Goal: Task Accomplishment & Management: Manage account settings

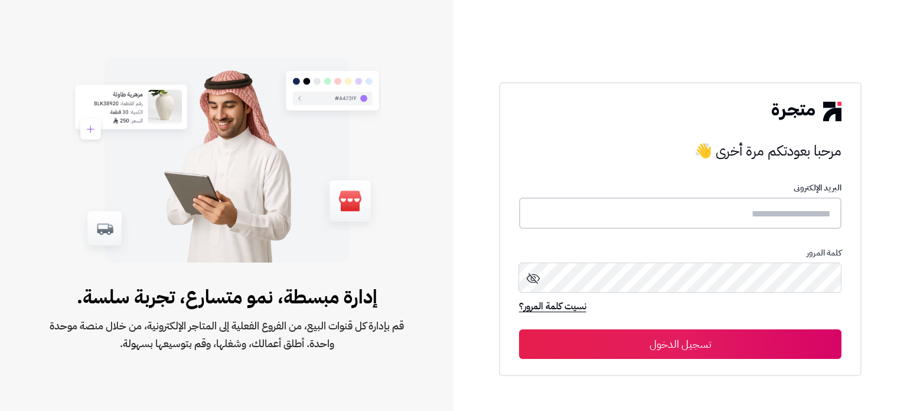
type input "*****"
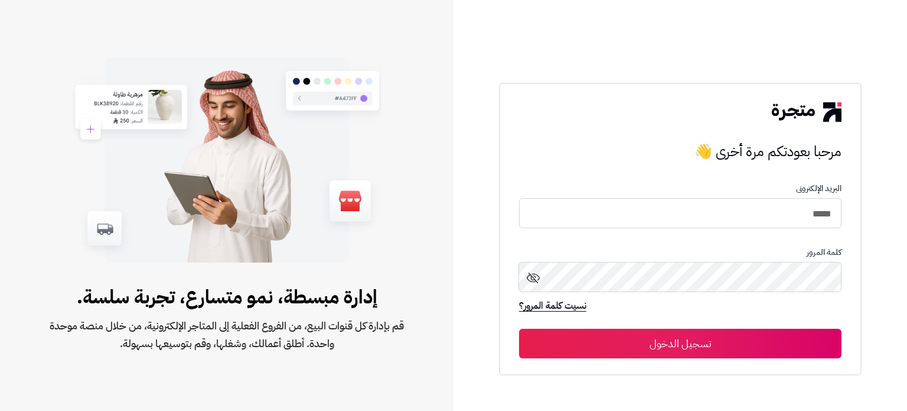
click at [697, 342] on button "تسجيل الدخول" at bounding box center [680, 343] width 323 height 30
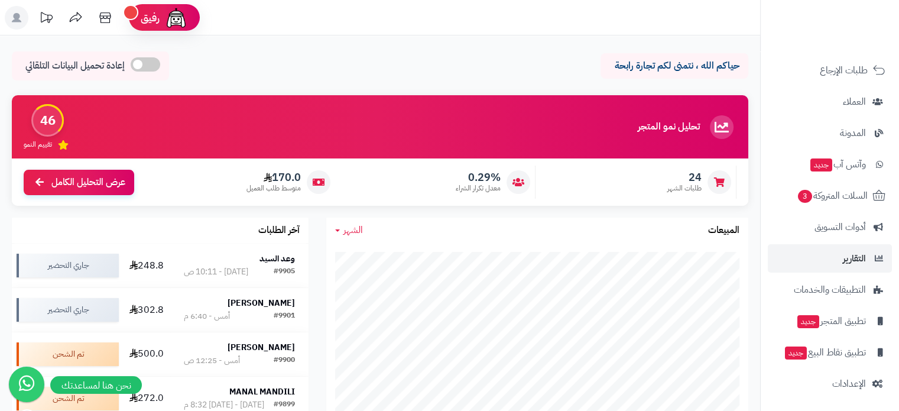
scroll to position [130, 0]
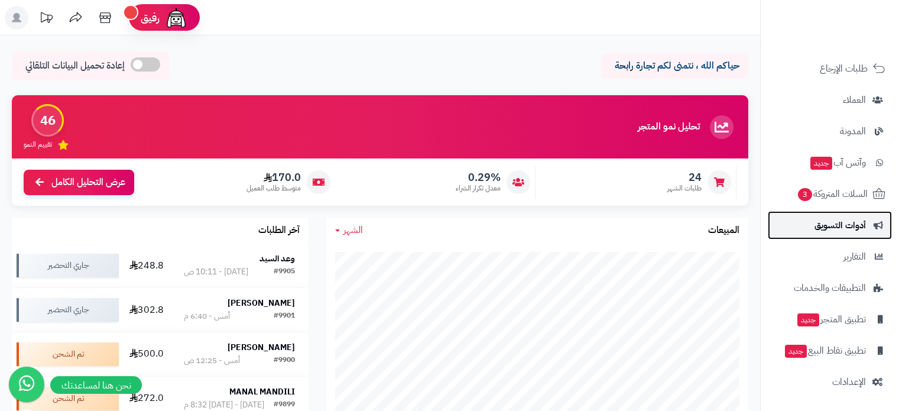
click at [851, 229] on span "أدوات التسويق" at bounding box center [839, 225] width 51 height 17
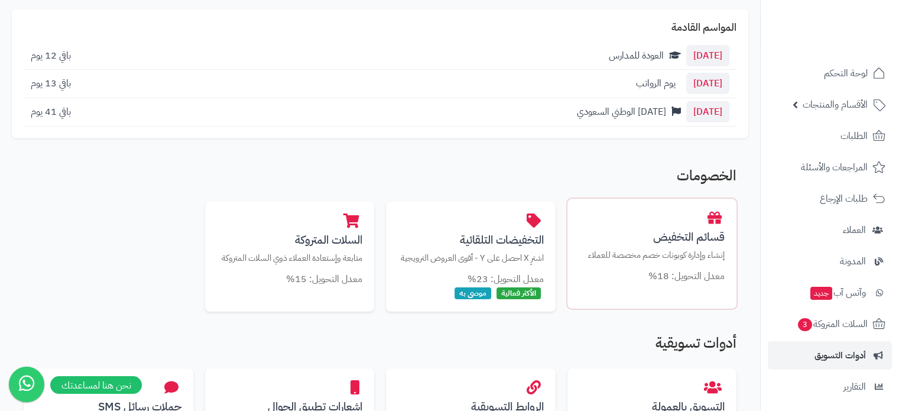
scroll to position [177, 0]
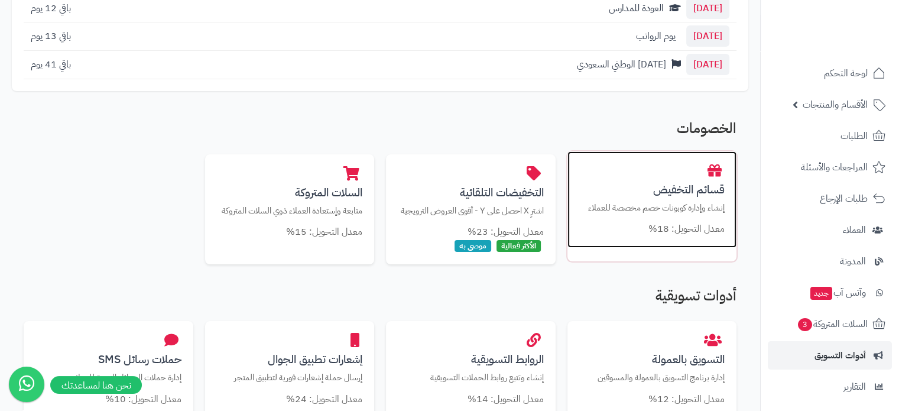
click at [674, 206] on p "إنشاء وإدارة كوبونات خصم مخصصة للعملاء" at bounding box center [652, 207] width 146 height 12
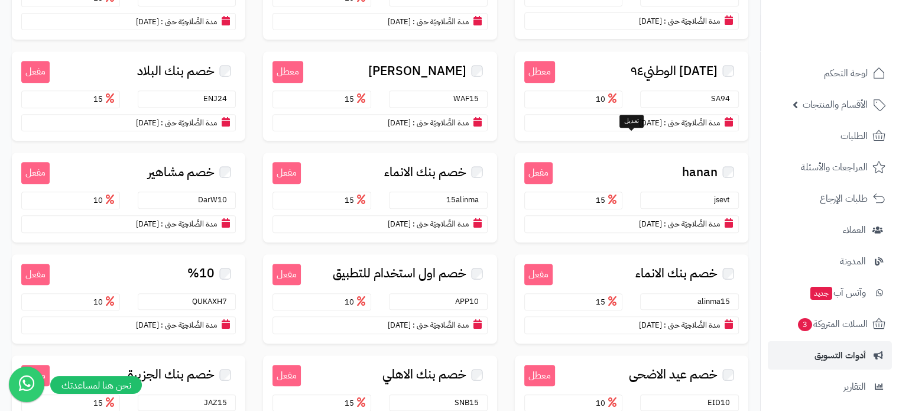
scroll to position [591, 0]
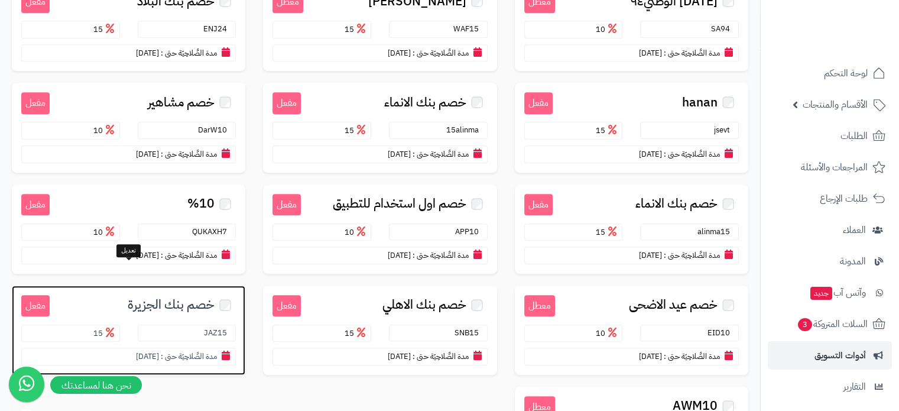
click at [175, 350] on small "مدة الصَّلاحِيَة حتى :" at bounding box center [189, 355] width 56 height 11
click at [144, 298] on span "خصم بنك الجزيرة" at bounding box center [171, 305] width 87 height 14
click at [183, 298] on span "خصم بنك الجزيرة" at bounding box center [171, 305] width 87 height 14
click at [201, 298] on span "خصم بنك الجزيرة" at bounding box center [171, 305] width 87 height 14
click at [197, 298] on span "خصم بنك الجزيرة" at bounding box center [171, 305] width 87 height 14
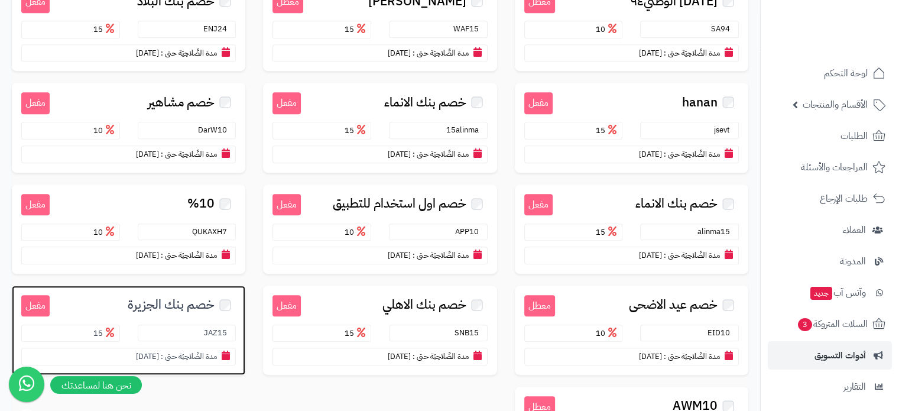
click at [197, 298] on span "خصم بنك الجزيرة" at bounding box center [171, 305] width 87 height 14
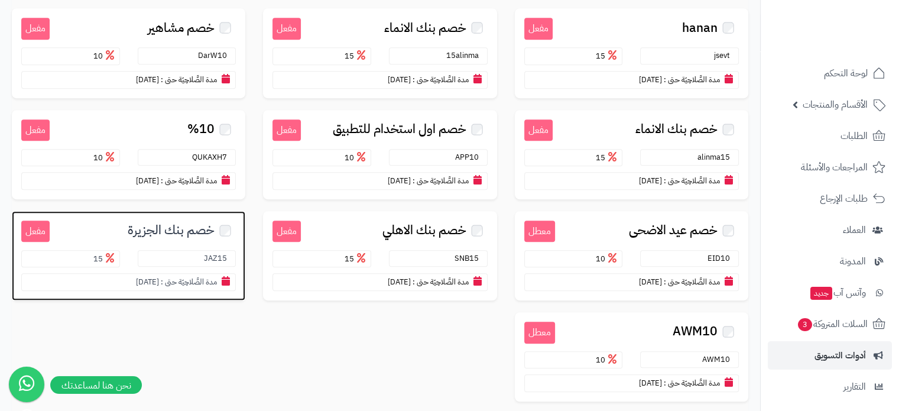
scroll to position [744, 0]
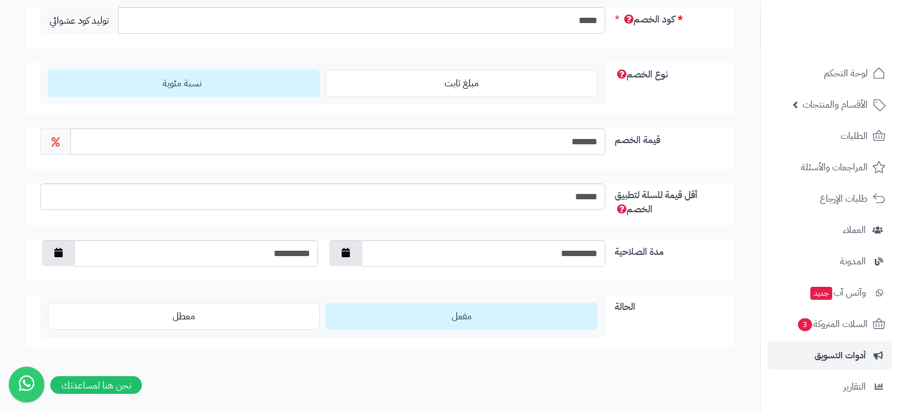
scroll to position [282, 0]
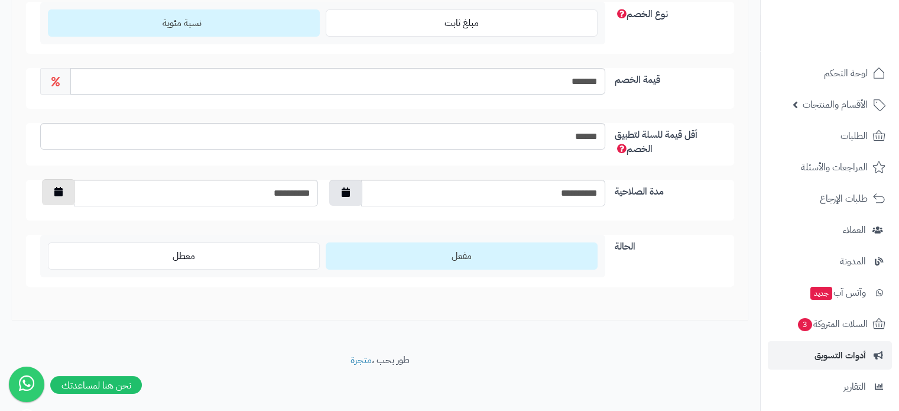
click at [69, 191] on button "button" at bounding box center [58, 192] width 33 height 26
click at [182, 220] on th "‹" at bounding box center [177, 219] width 21 height 18
click at [179, 218] on th "‹" at bounding box center [177, 219] width 21 height 18
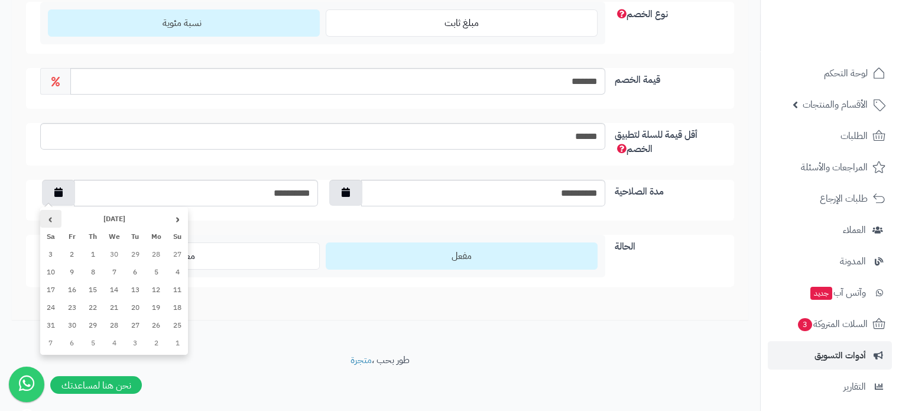
click at [59, 216] on th "›" at bounding box center [50, 219] width 21 height 18
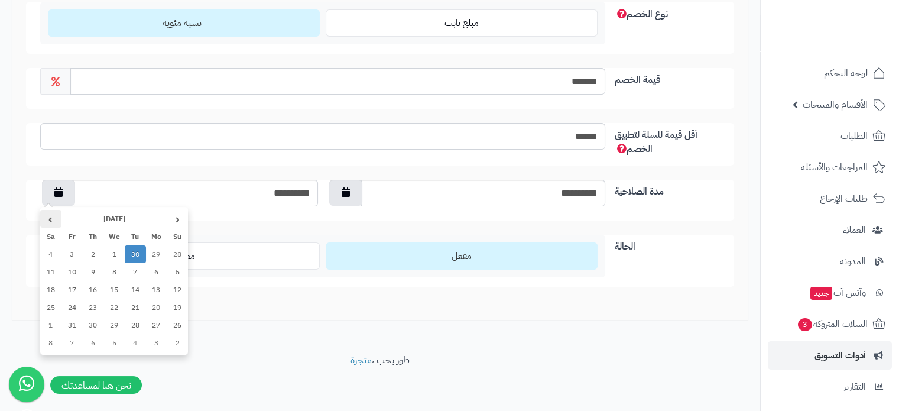
click at [59, 216] on th "›" at bounding box center [50, 219] width 21 height 18
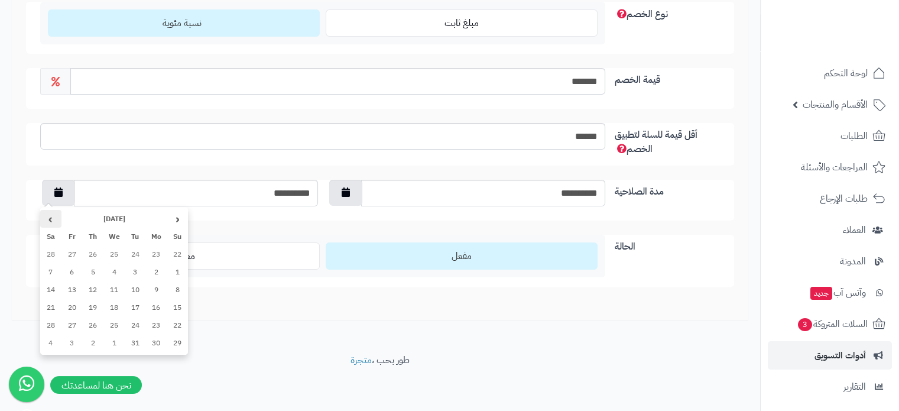
click at [59, 216] on th "›" at bounding box center [50, 219] width 21 height 18
click at [173, 219] on th "‹" at bounding box center [177, 219] width 21 height 18
click at [183, 343] on td "31" at bounding box center [177, 343] width 21 height 18
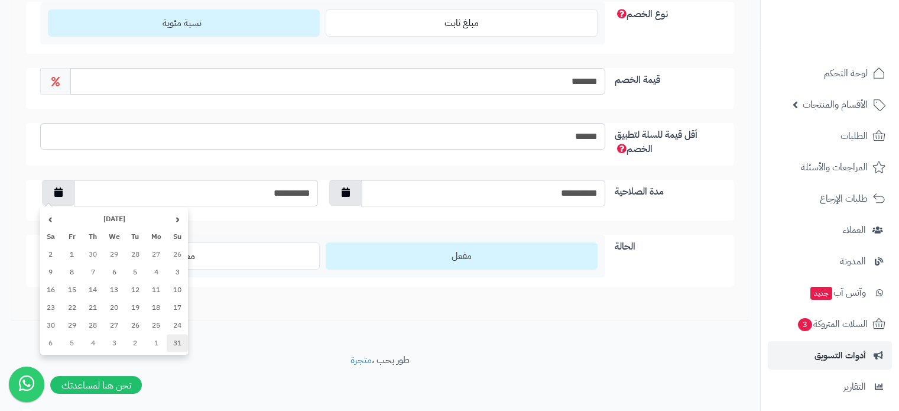
type input "**********"
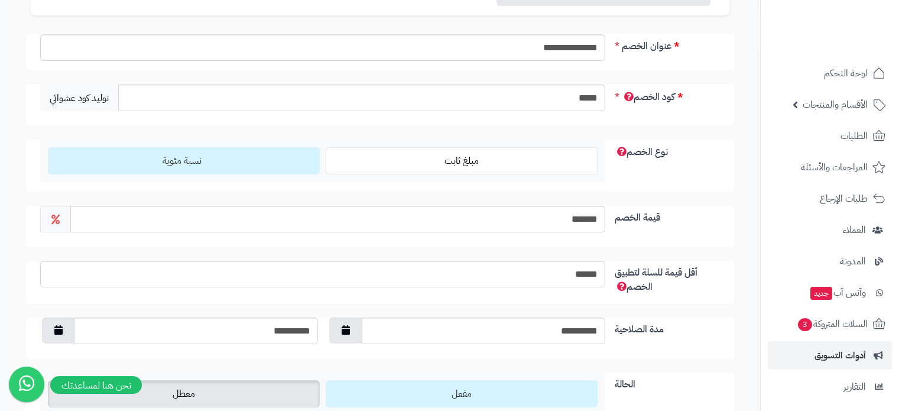
scroll to position [45, 0]
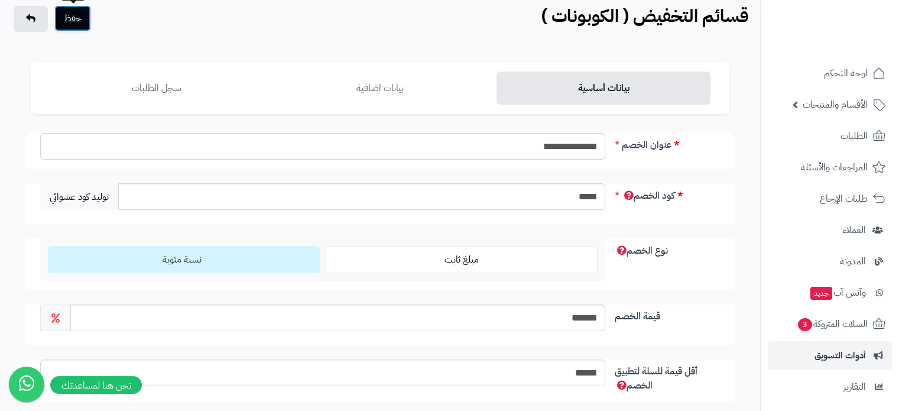
click at [67, 25] on button "حفظ" at bounding box center [72, 18] width 37 height 26
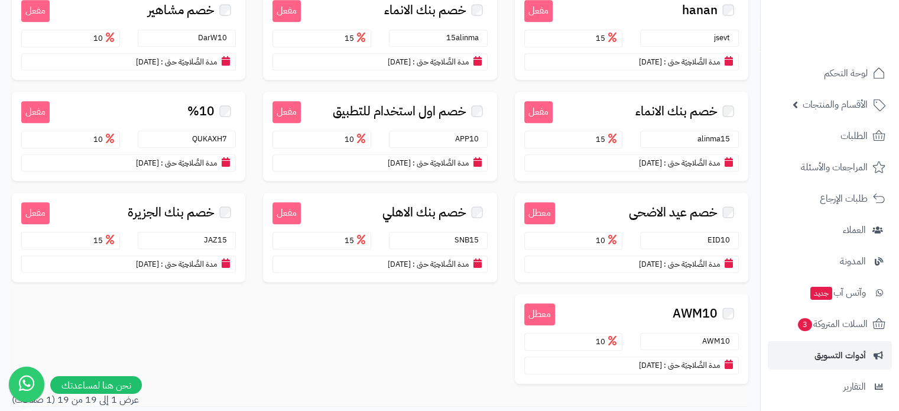
scroll to position [782, 0]
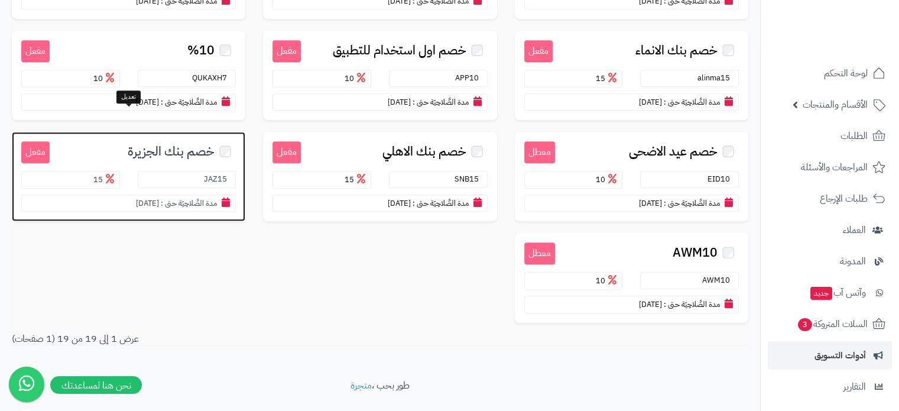
click at [203, 171] on section "JAZ15" at bounding box center [187, 179] width 99 height 17
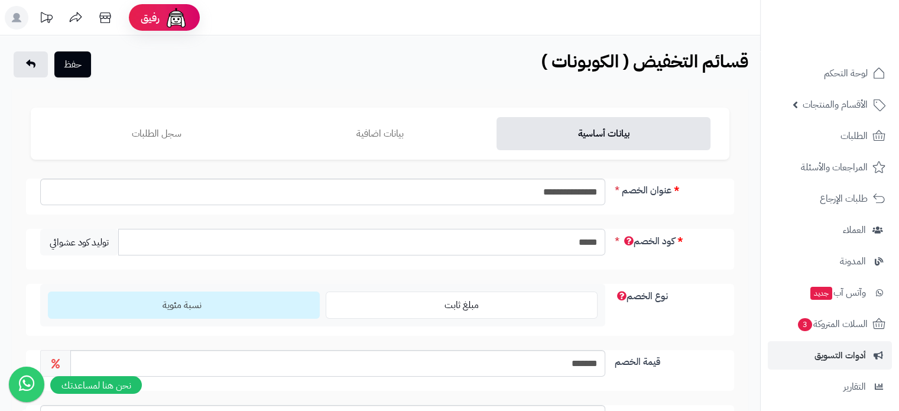
click at [585, 239] on input "*****" at bounding box center [361, 242] width 487 height 27
click at [850, 77] on span "لوحة التحكم" at bounding box center [845, 73] width 43 height 17
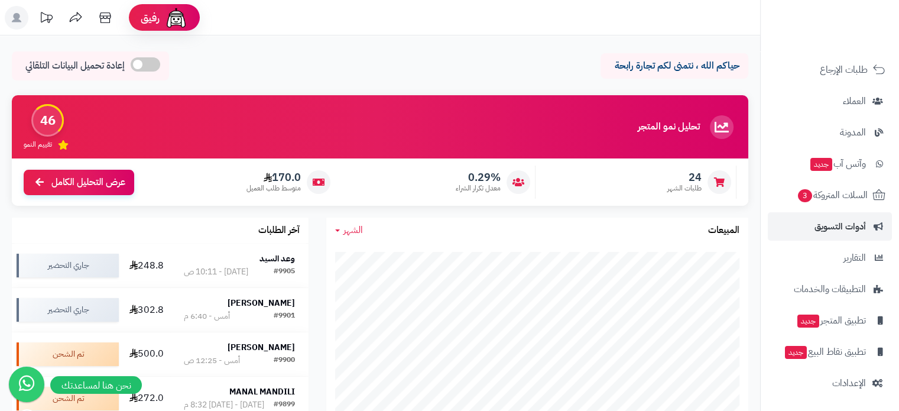
scroll to position [130, 0]
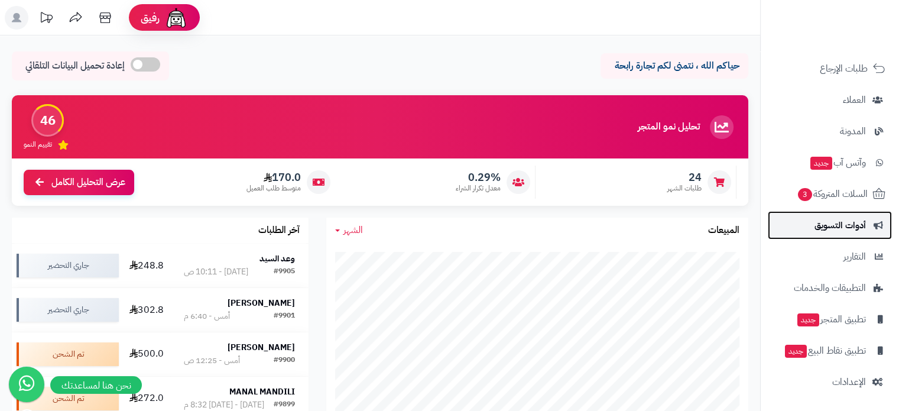
click at [837, 231] on span "أدوات التسويق" at bounding box center [839, 225] width 51 height 17
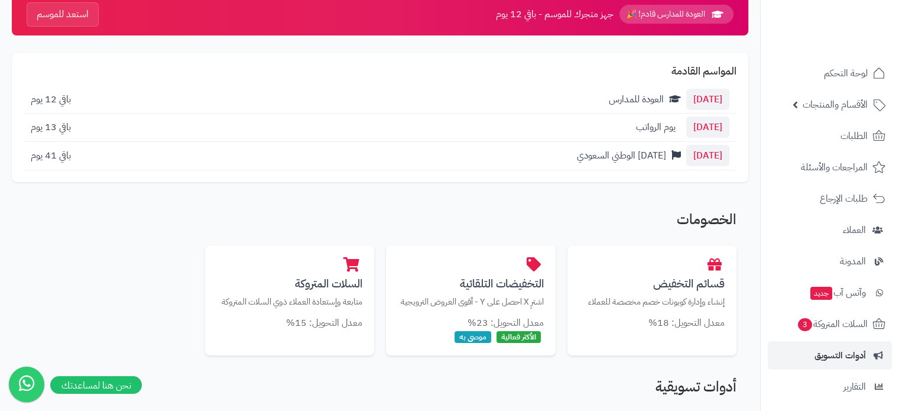
scroll to position [177, 0]
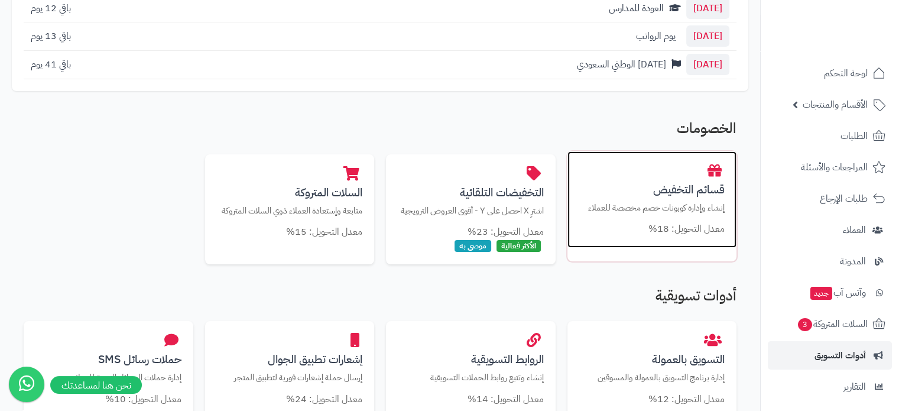
click at [663, 212] on p "إنشاء وإدارة كوبونات خصم مخصصة للعملاء" at bounding box center [652, 207] width 146 height 12
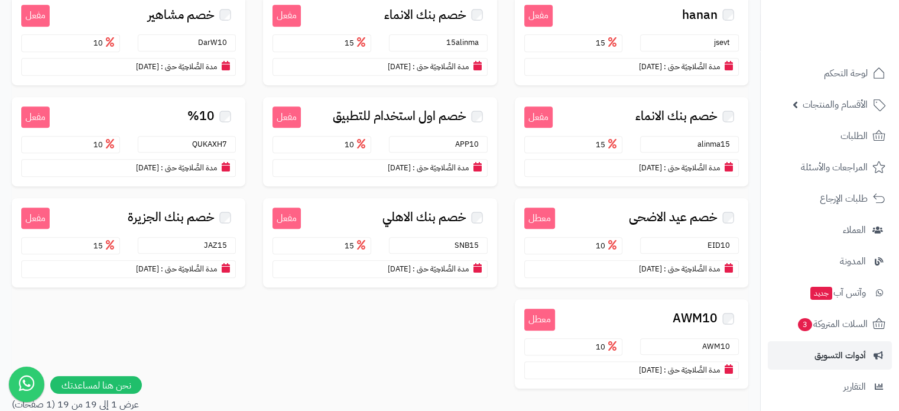
scroll to position [744, 0]
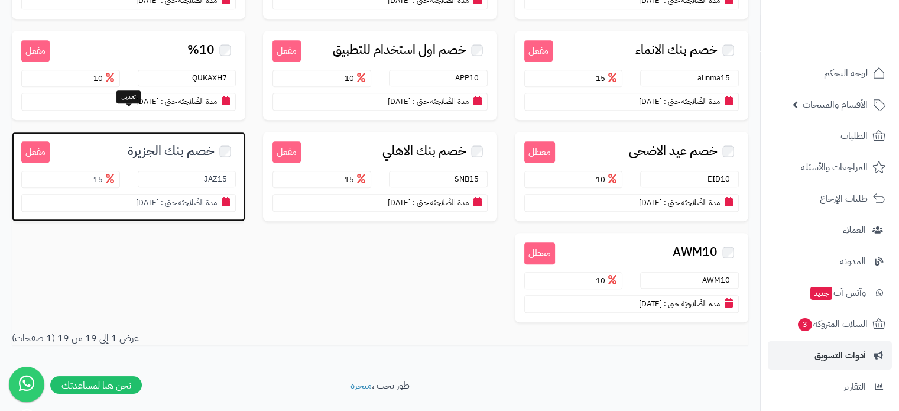
click at [162, 144] on span "خصم بنك الجزيرة" at bounding box center [171, 151] width 87 height 14
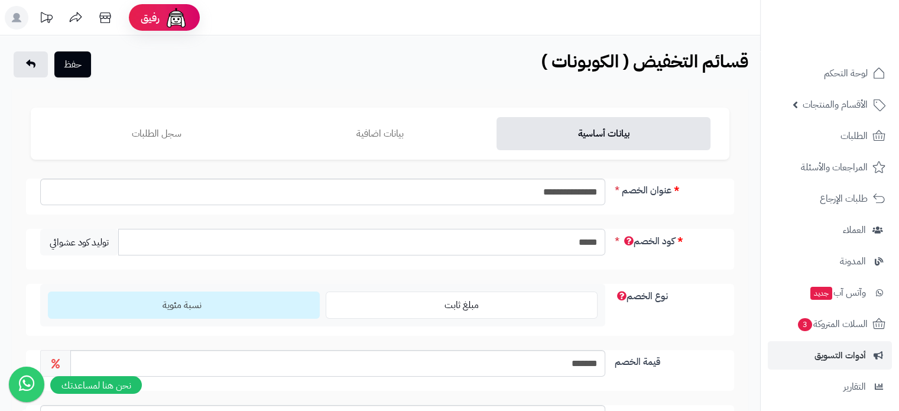
click at [568, 246] on input "*****" at bounding box center [361, 242] width 487 height 27
paste input "text"
type input "*****"
click at [82, 64] on button "حفظ" at bounding box center [72, 64] width 37 height 26
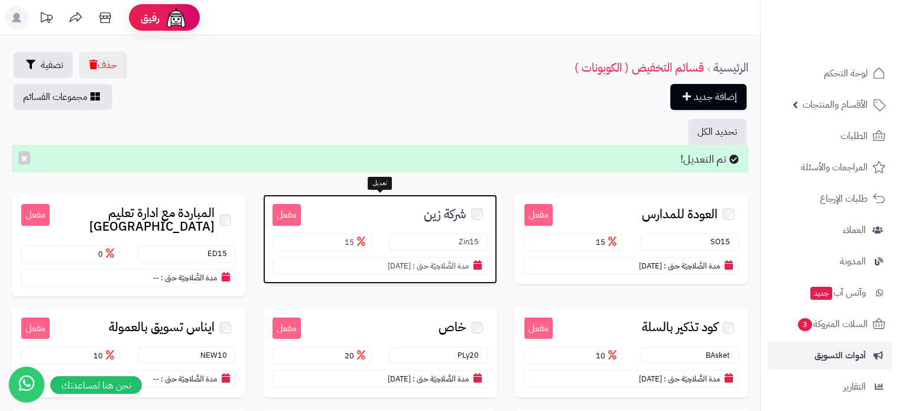
click at [444, 216] on span "شركة زين" at bounding box center [445, 214] width 43 height 14
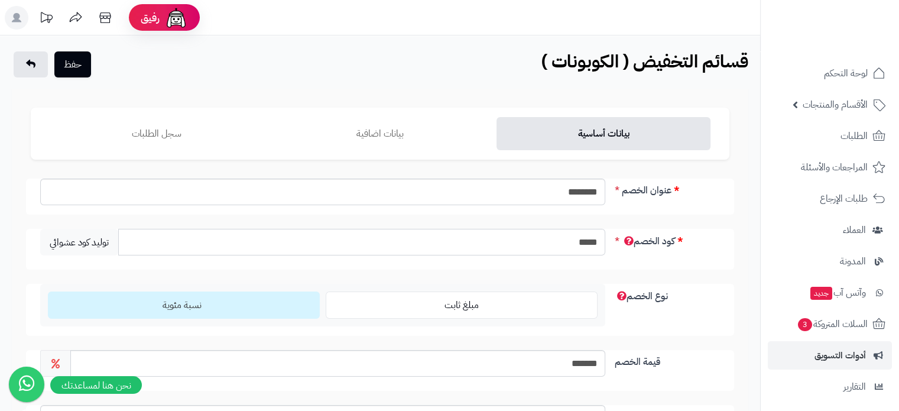
click at [580, 242] on input "*****" at bounding box center [361, 242] width 487 height 27
click at [579, 243] on input "*****" at bounding box center [361, 242] width 487 height 27
type input "******"
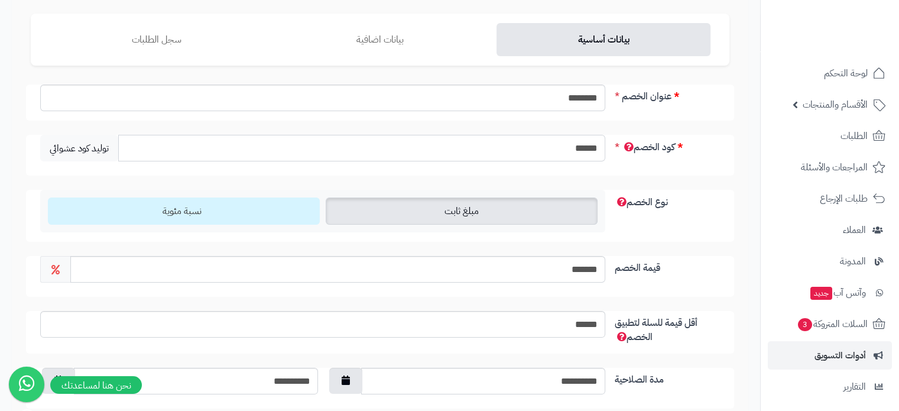
scroll to position [282, 0]
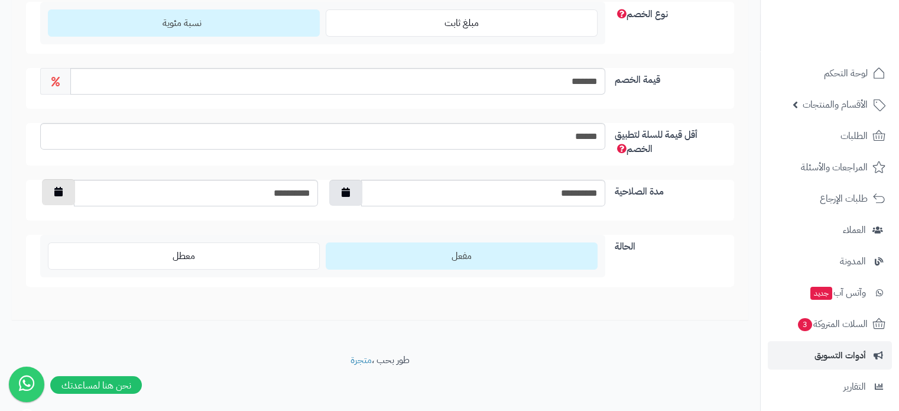
click at [64, 190] on button "button" at bounding box center [58, 192] width 33 height 26
click at [54, 220] on th "›" at bounding box center [50, 219] width 21 height 18
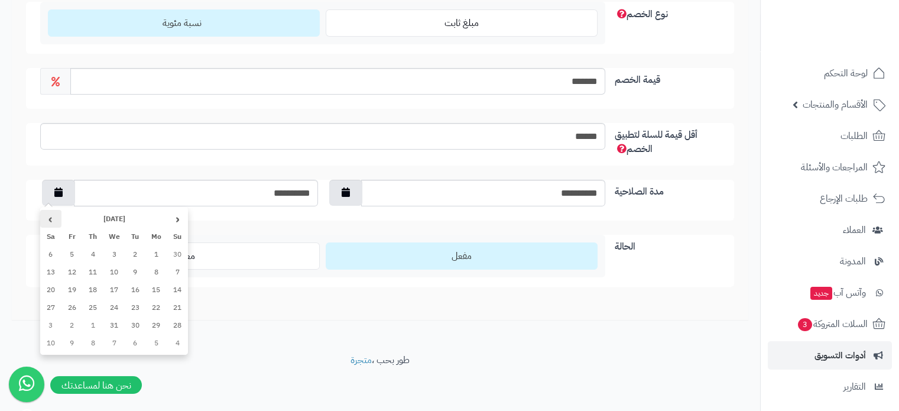
click at [54, 220] on th "›" at bounding box center [50, 219] width 21 height 18
click at [88, 325] on td "30" at bounding box center [92, 325] width 21 height 18
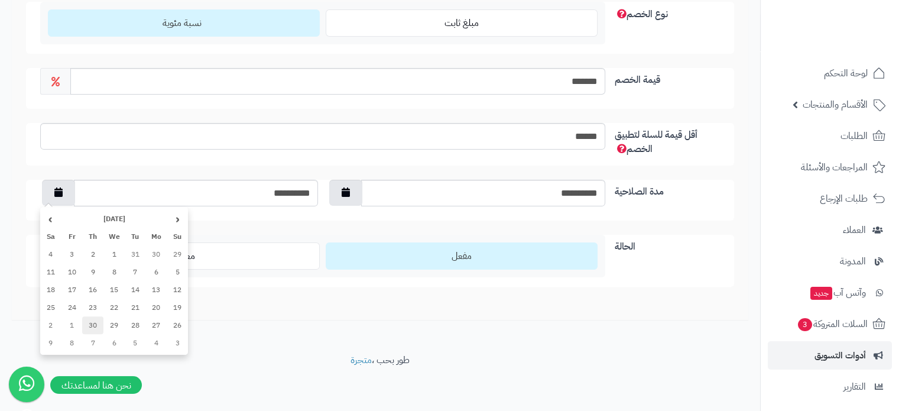
type input "**********"
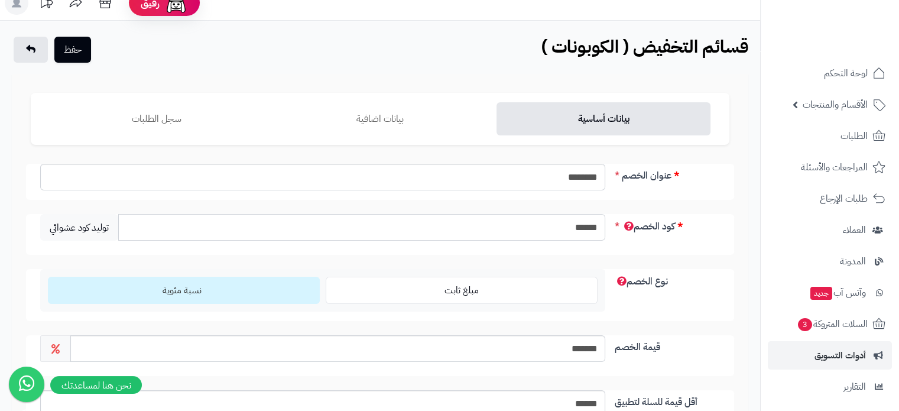
scroll to position [0, 0]
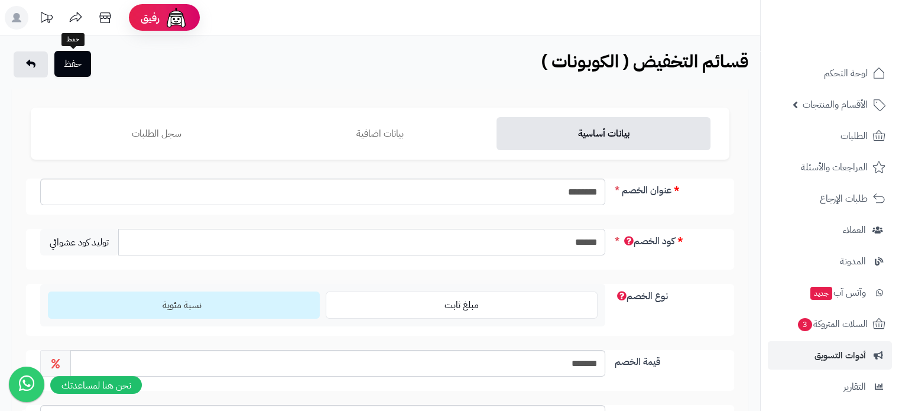
type input "******"
click at [80, 71] on button "حفظ" at bounding box center [72, 64] width 37 height 26
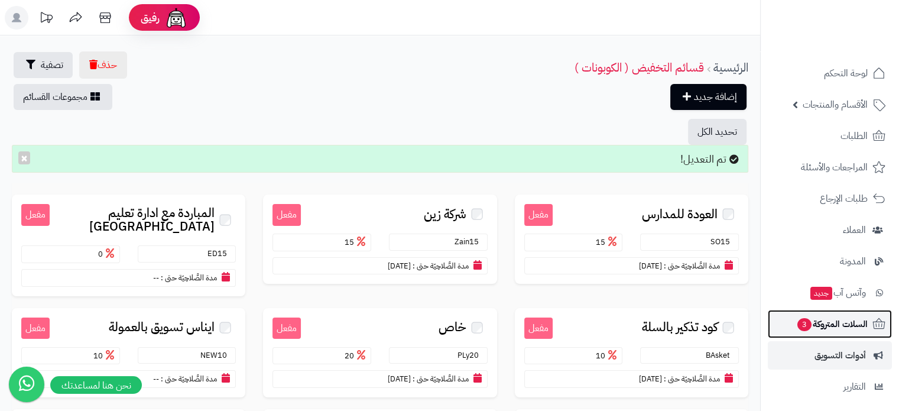
click at [858, 328] on span "السلات المتروكة 3" at bounding box center [831, 323] width 71 height 17
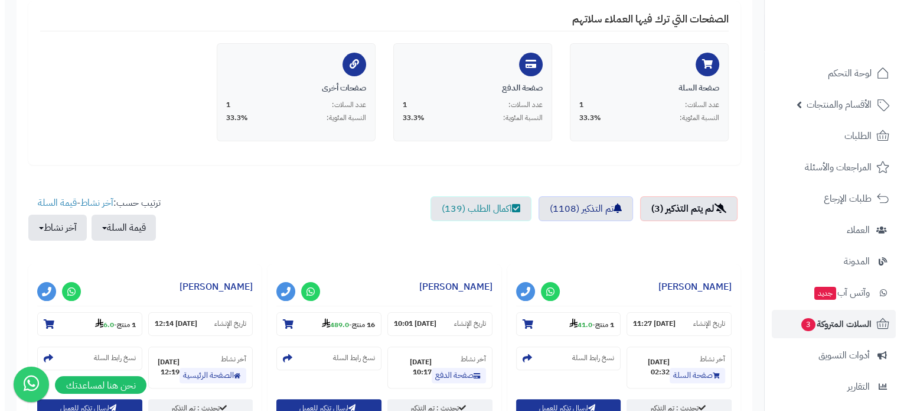
scroll to position [354, 0]
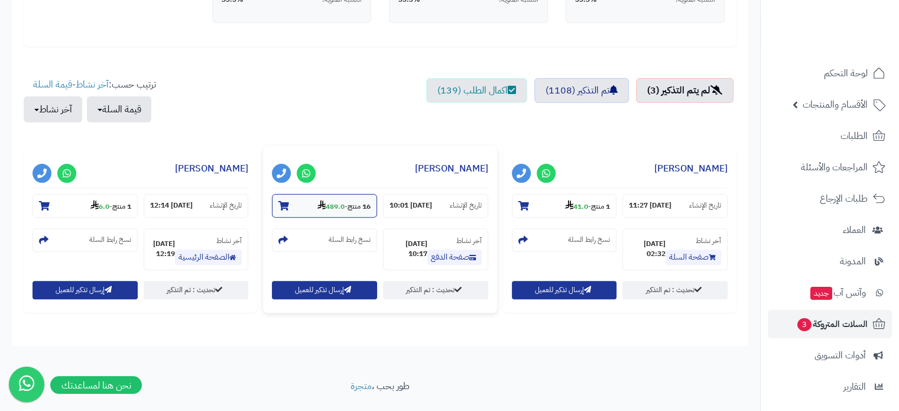
click at [343, 203] on small "16 منتج - 489.0" at bounding box center [343, 206] width 53 height 12
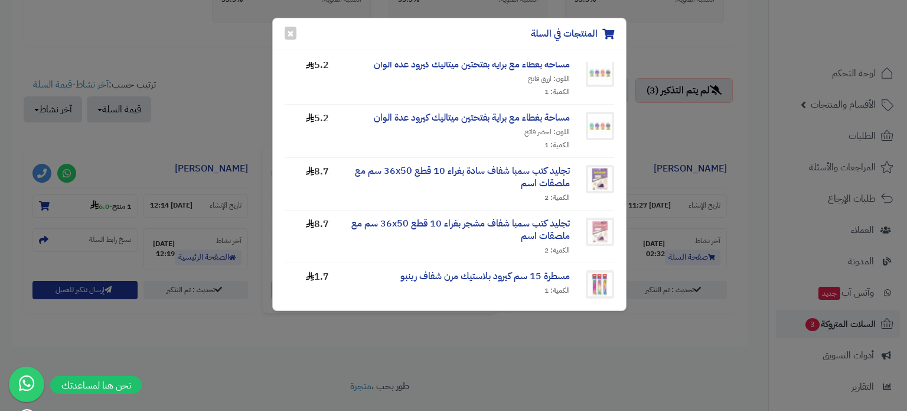
scroll to position [651, 0]
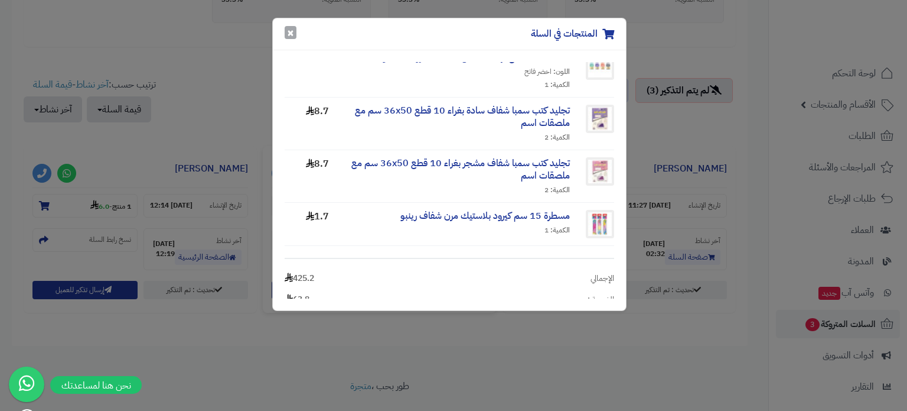
click at [288, 30] on button "×" at bounding box center [291, 32] width 12 height 13
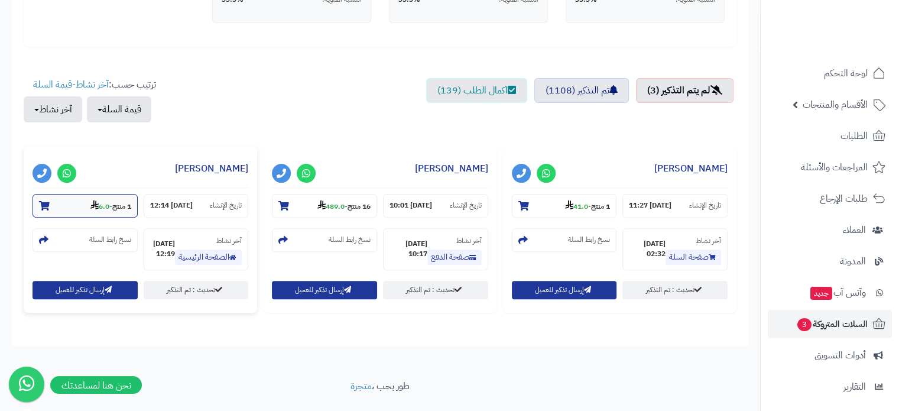
click at [112, 201] on strong "1 منتج" at bounding box center [121, 206] width 19 height 11
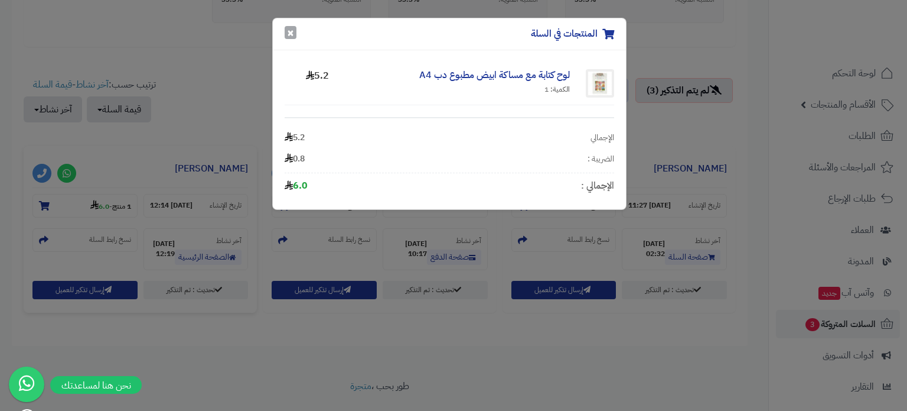
click at [293, 31] on button "×" at bounding box center [291, 32] width 12 height 13
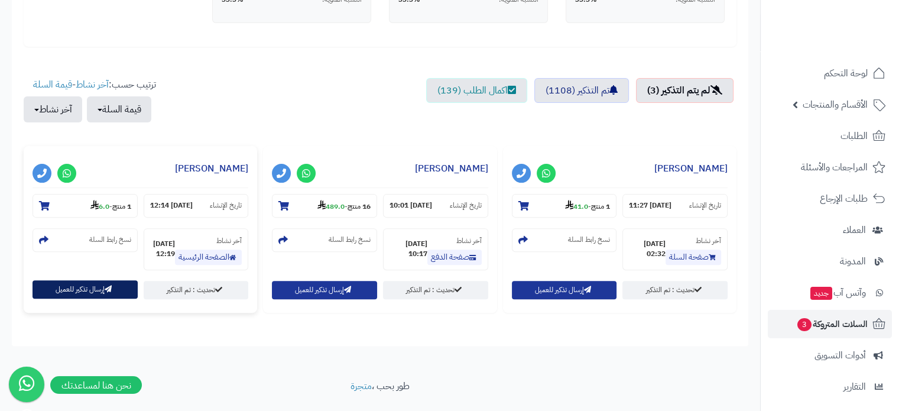
click at [87, 288] on button "إرسال تذكير للعميل" at bounding box center [84, 289] width 105 height 18
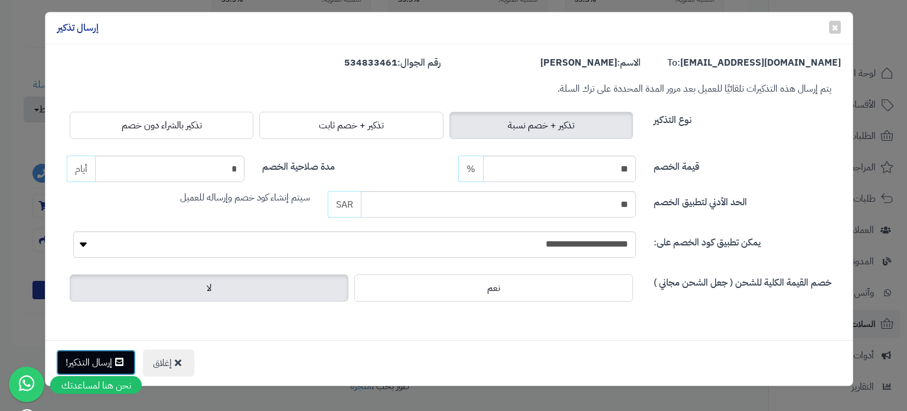
click at [91, 368] on button "إرسال التذكير!" at bounding box center [96, 362] width 80 height 26
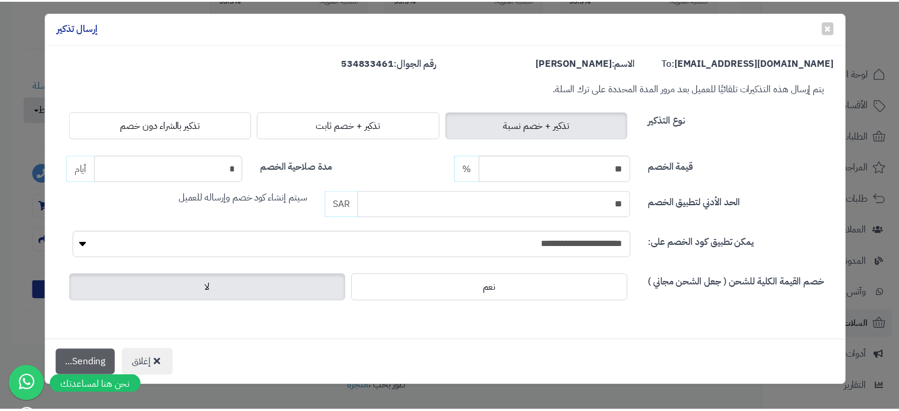
scroll to position [392, 0]
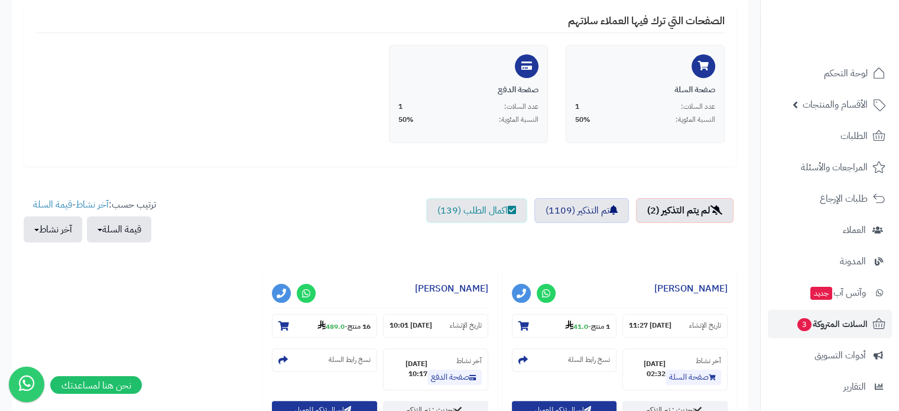
scroll to position [236, 0]
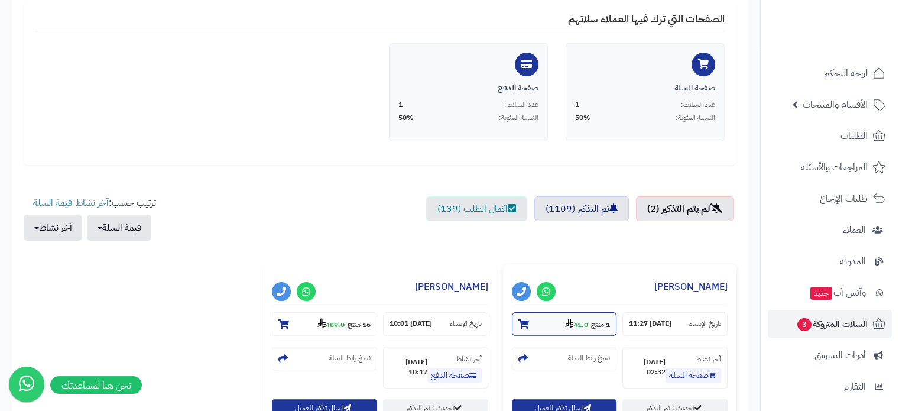
click at [591, 326] on strong "1 منتج" at bounding box center [600, 324] width 19 height 11
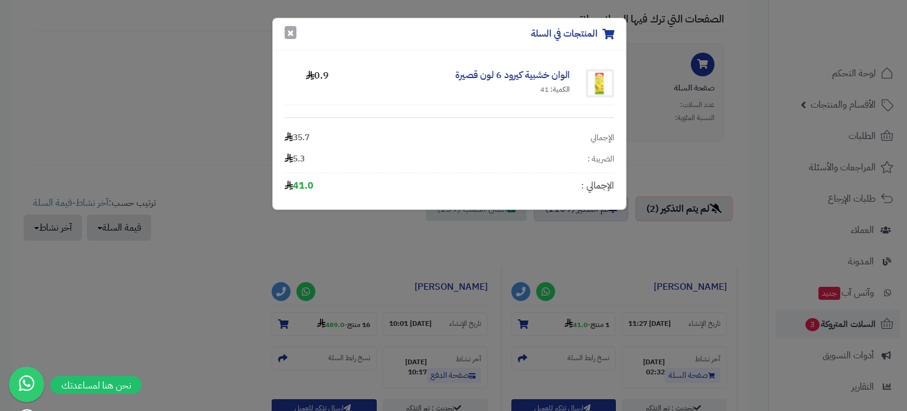
click at [290, 37] on button "×" at bounding box center [291, 32] width 12 height 13
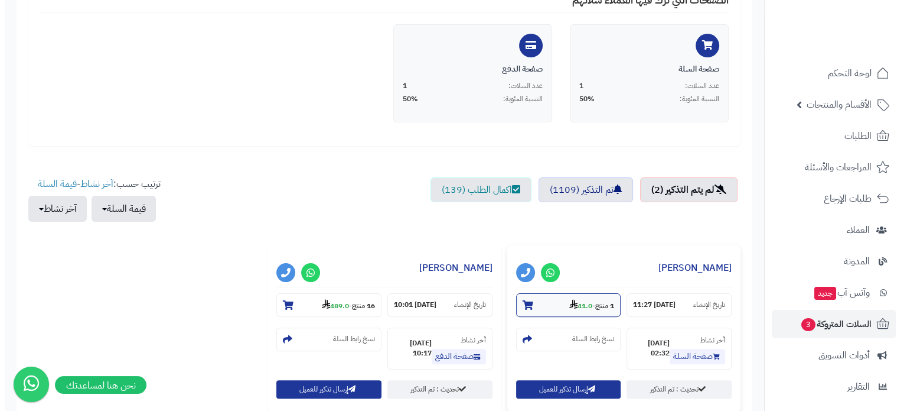
scroll to position [354, 0]
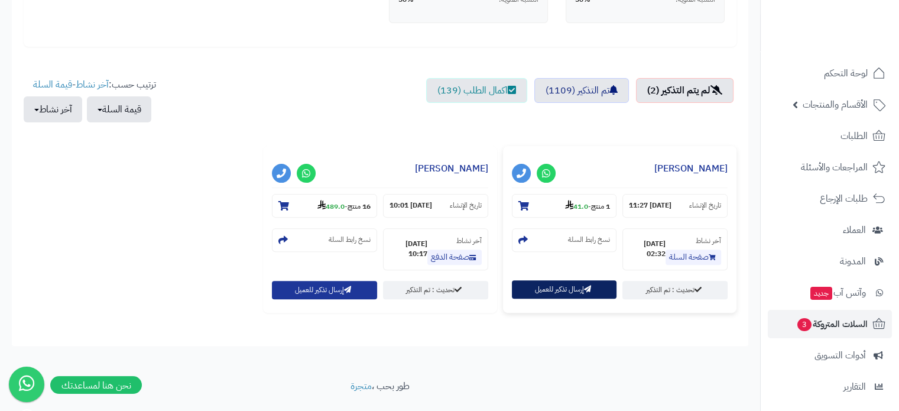
click at [569, 290] on button "إرسال تذكير للعميل" at bounding box center [564, 289] width 105 height 18
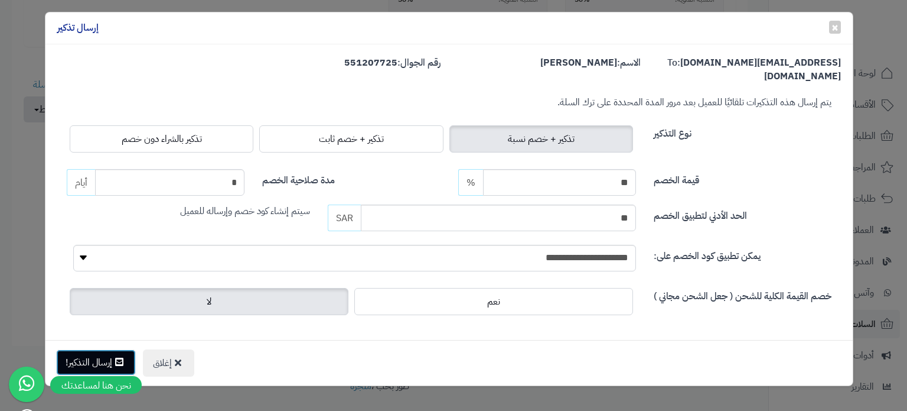
click at [95, 352] on button "إرسال التذكير!" at bounding box center [96, 362] width 80 height 26
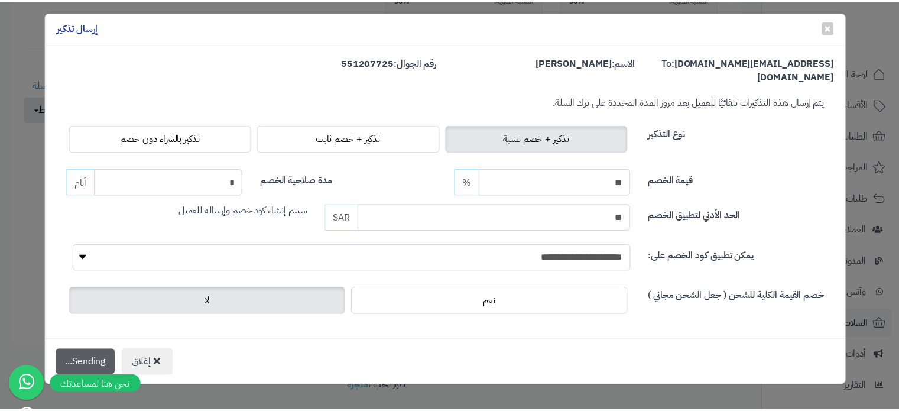
scroll to position [392, 0]
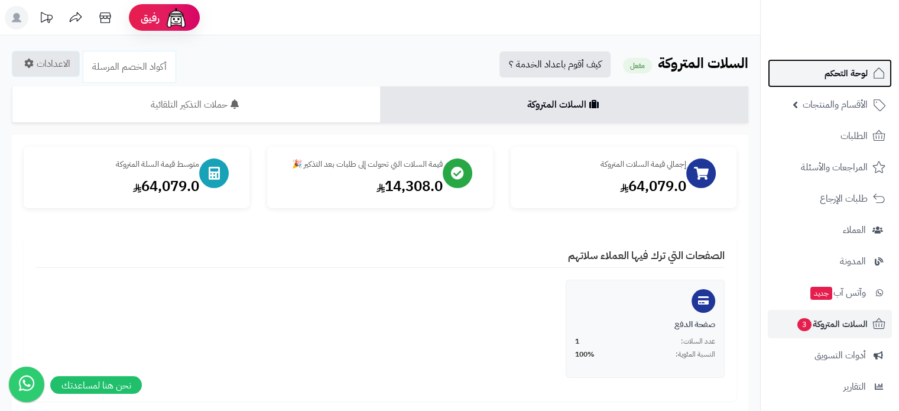
click at [837, 74] on span "لوحة التحكم" at bounding box center [845, 73] width 43 height 17
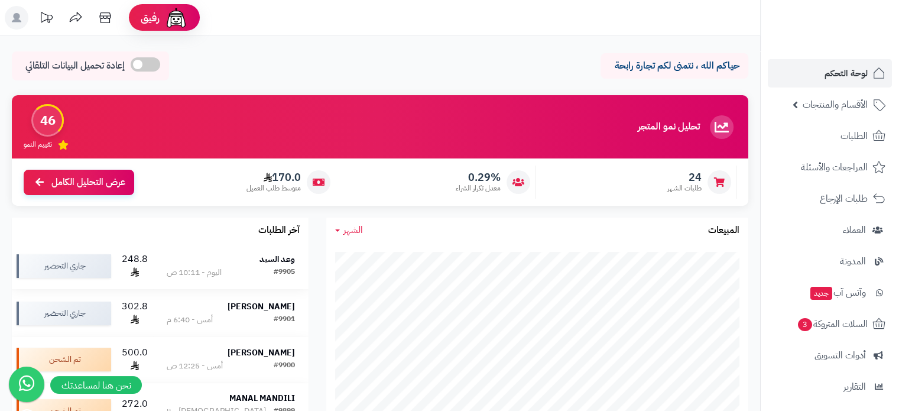
click at [278, 258] on strong "وعد السيد" at bounding box center [276, 259] width 35 height 12
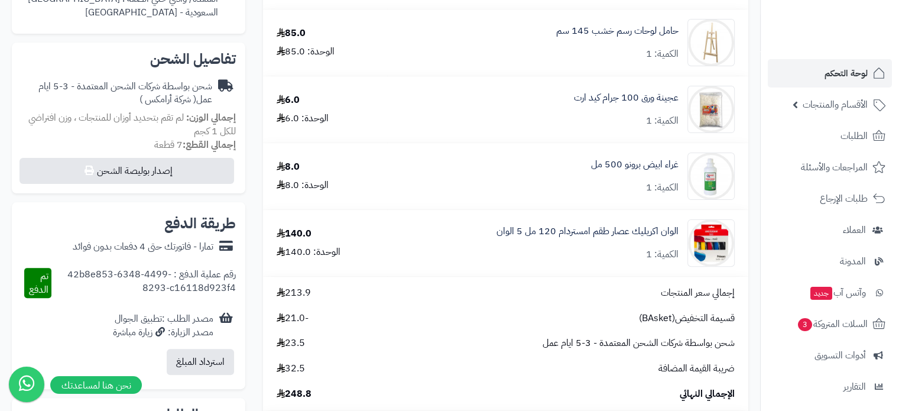
scroll to position [354, 0]
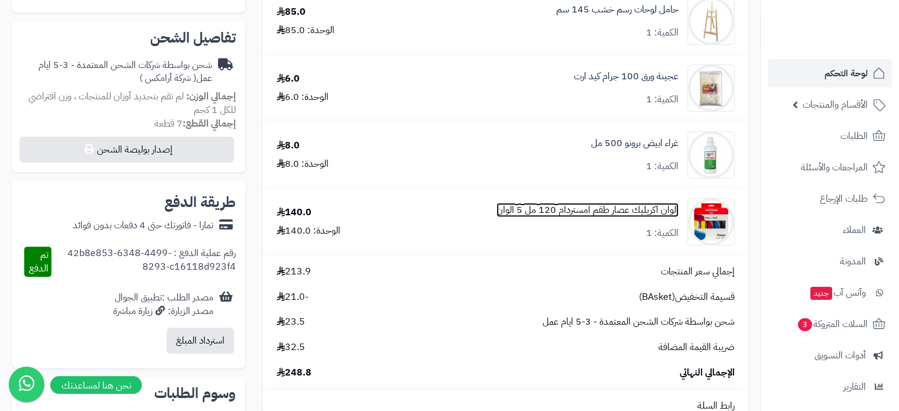
click at [558, 217] on link "الوان اكريليك عصار طقم امستردام 120 مل 5 الوان" at bounding box center [587, 210] width 182 height 14
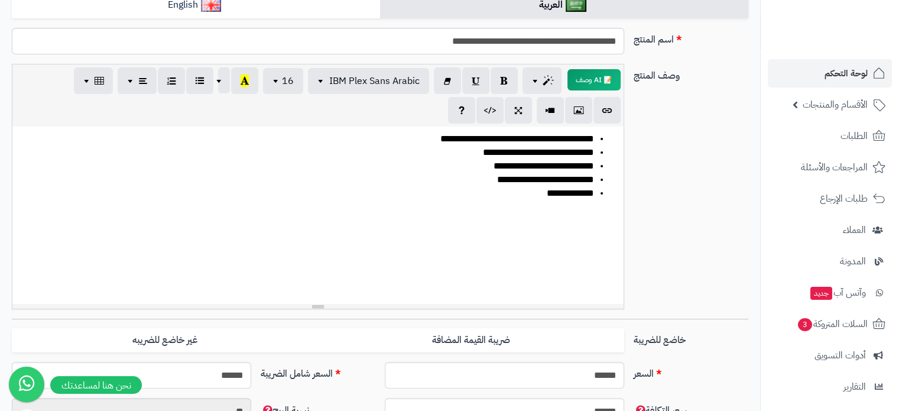
scroll to position [118, 0]
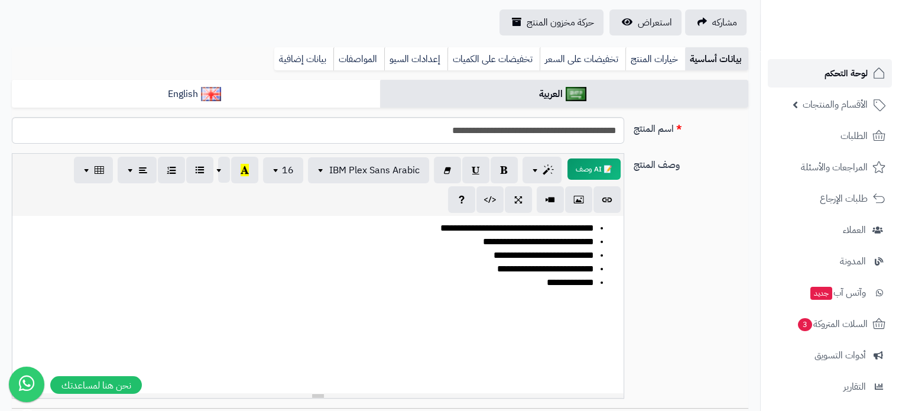
click at [834, 73] on span "لوحة التحكم" at bounding box center [845, 73] width 43 height 17
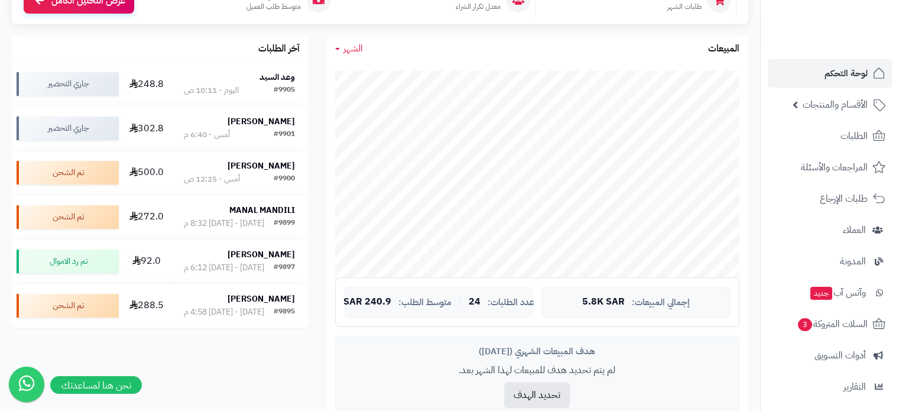
scroll to position [118, 0]
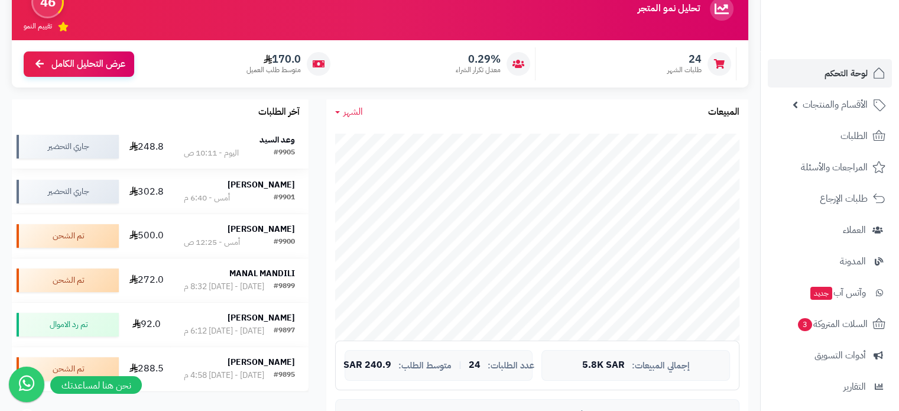
click at [276, 141] on strong "وعد السيد" at bounding box center [276, 140] width 35 height 12
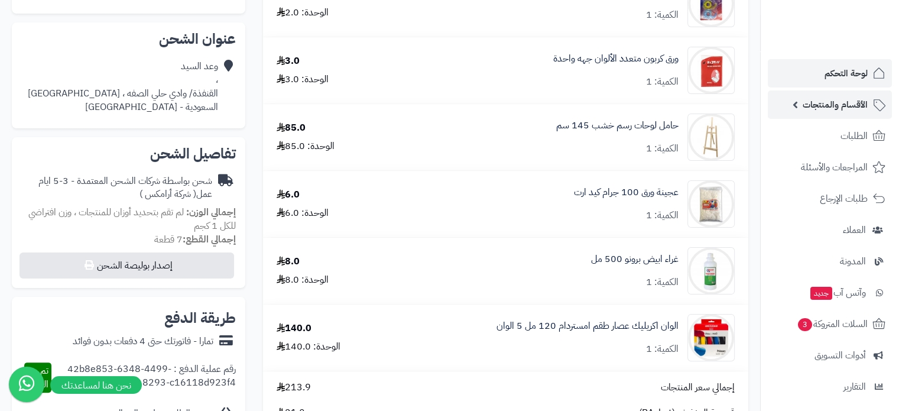
scroll to position [236, 0]
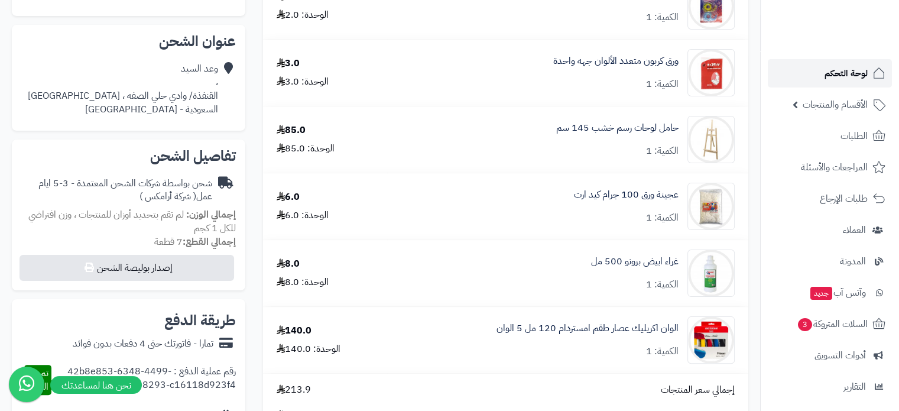
click at [835, 73] on span "لوحة التحكم" at bounding box center [845, 73] width 43 height 17
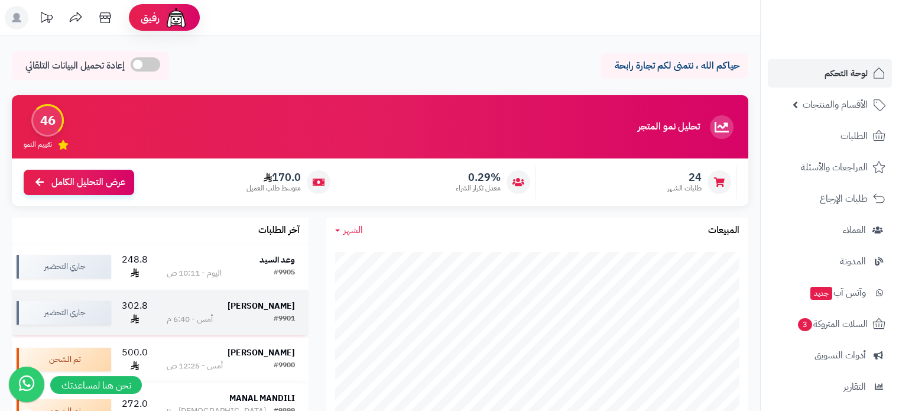
click at [272, 310] on strong "[PERSON_NAME]" at bounding box center [260, 306] width 67 height 12
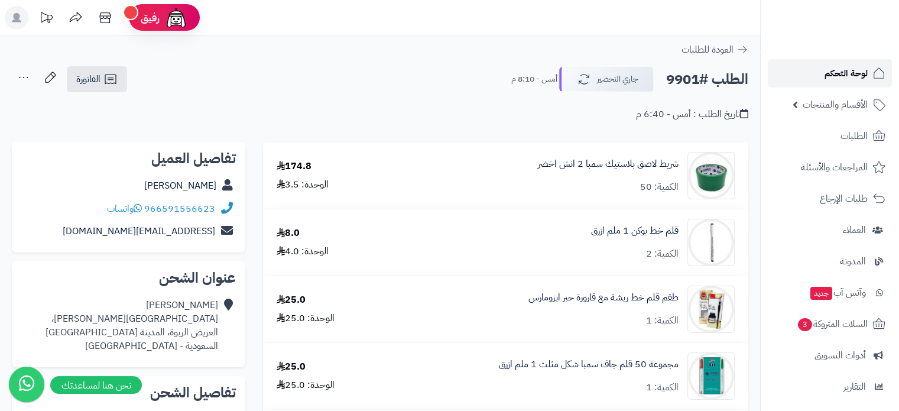
click at [851, 71] on span "لوحة التحكم" at bounding box center [845, 73] width 43 height 17
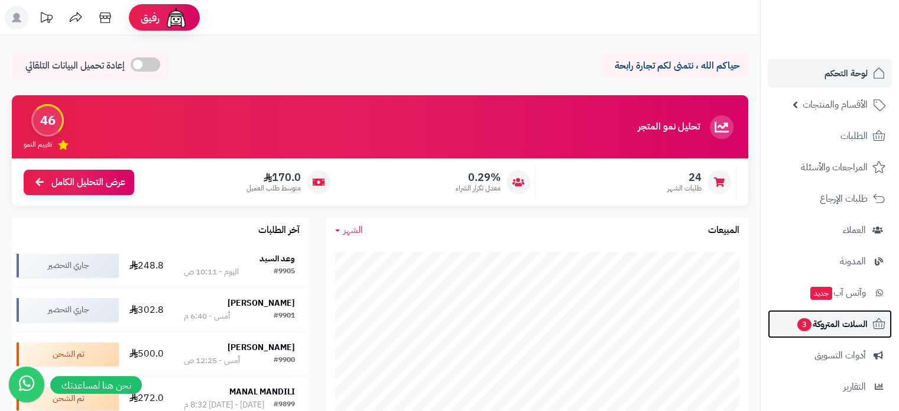
click at [818, 324] on span "السلات المتروكة 3" at bounding box center [831, 323] width 71 height 17
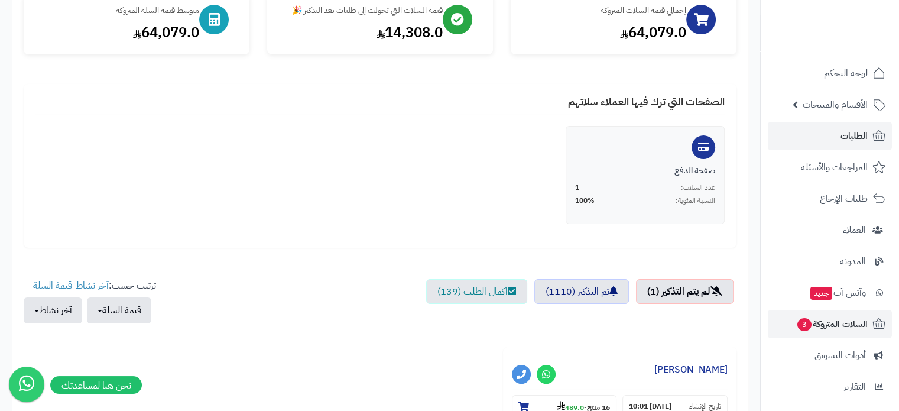
scroll to position [145, 0]
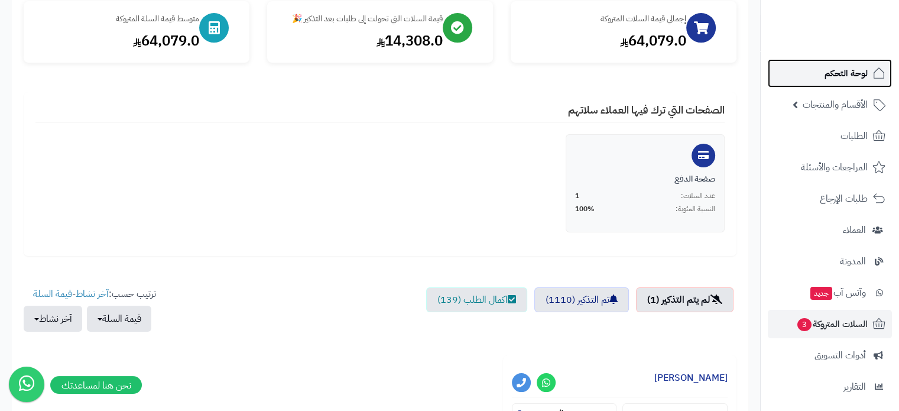
click at [842, 79] on span "لوحة التحكم" at bounding box center [845, 73] width 43 height 17
